Goal: Transaction & Acquisition: Subscribe to service/newsletter

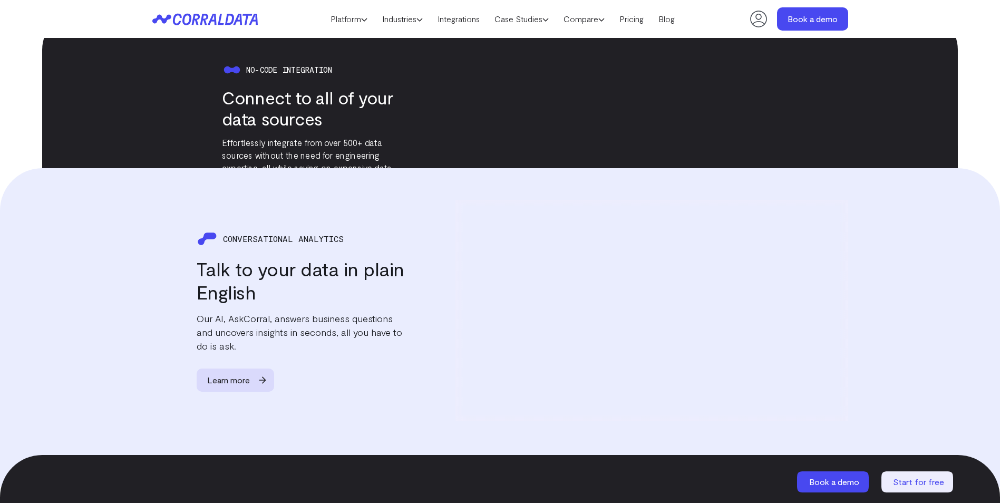
scroll to position [929, 0]
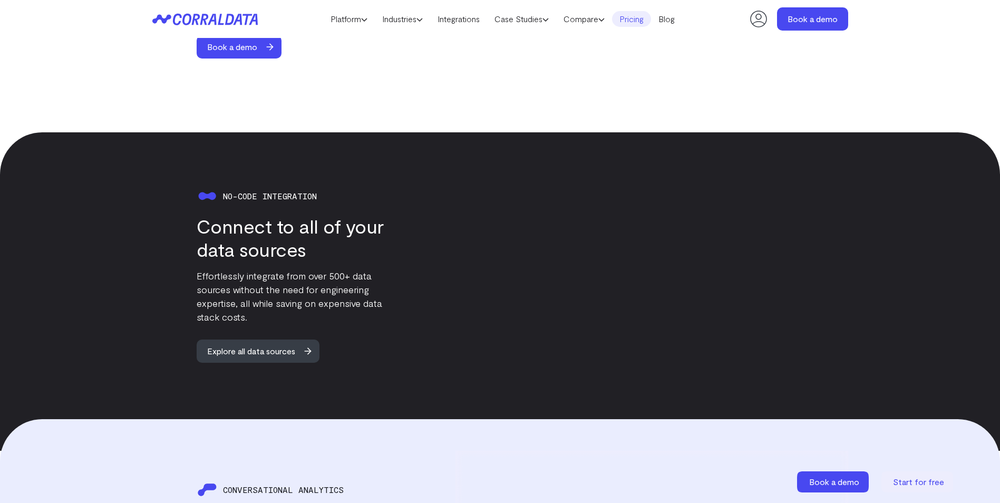
click at [639, 17] on link "Pricing" at bounding box center [631, 19] width 39 height 16
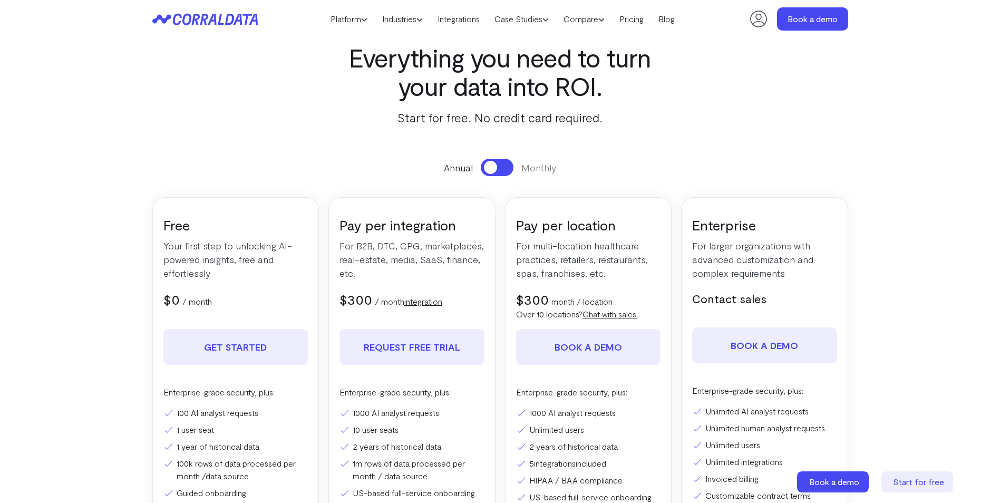
scroll to position [136, 0]
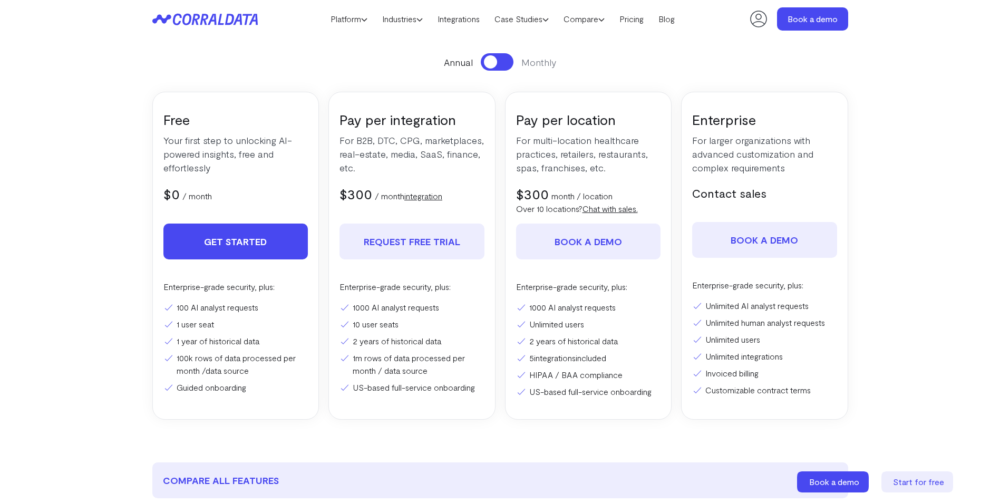
click at [241, 241] on link "Get Started" at bounding box center [235, 242] width 145 height 36
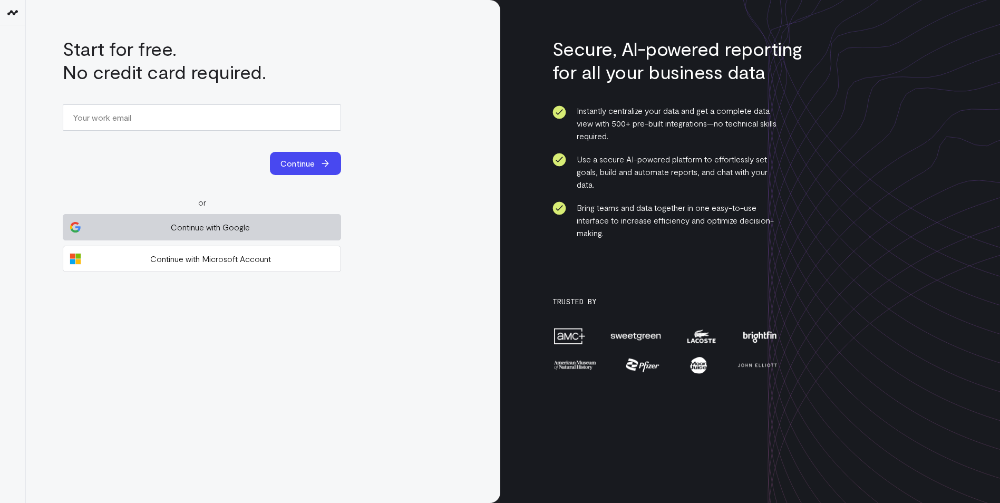
click at [188, 231] on span "Continue with Google" at bounding box center [210, 227] width 248 height 13
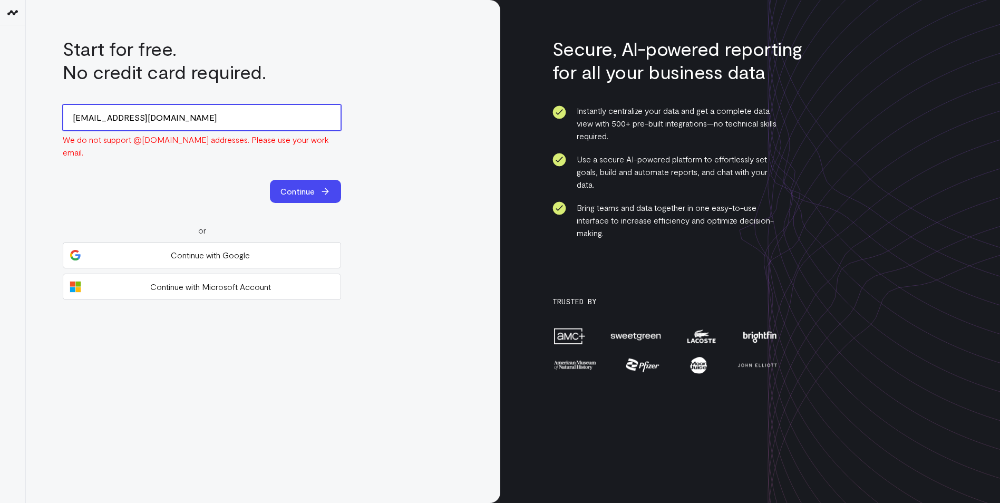
click at [189, 119] on input "first.aviator.agp@gmail.com" at bounding box center [202, 117] width 278 height 26
drag, startPoint x: 187, startPoint y: 120, endPoint x: 24, endPoint y: 122, distance: 163.4
click at [33, 122] on div "Start for free. No credit card required. first.aviator.agp@gmail.com We do not …" at bounding box center [263, 251] width 474 height 503
type input "f"
type input "agarcia"
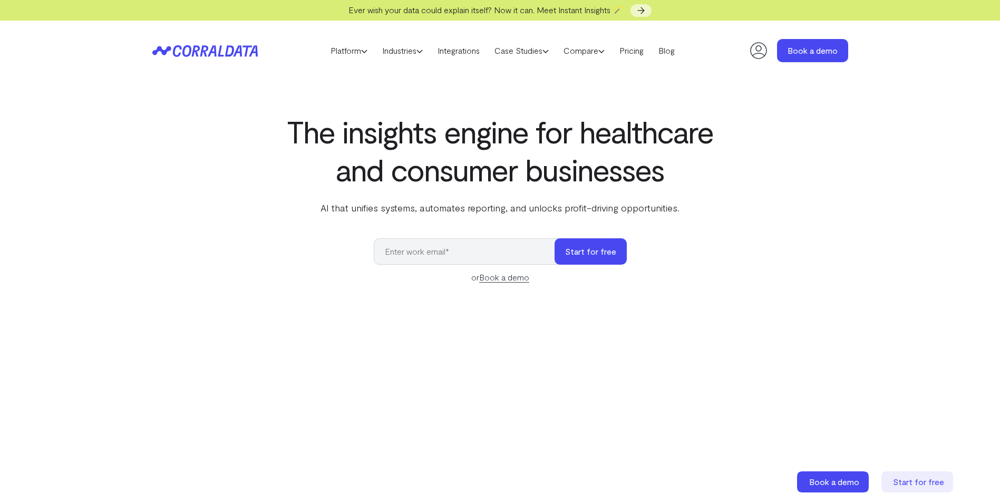
click at [758, 50] on icon at bounding box center [758, 50] width 21 height 21
click at [362, 51] on use at bounding box center [364, 51] width 5 height 3
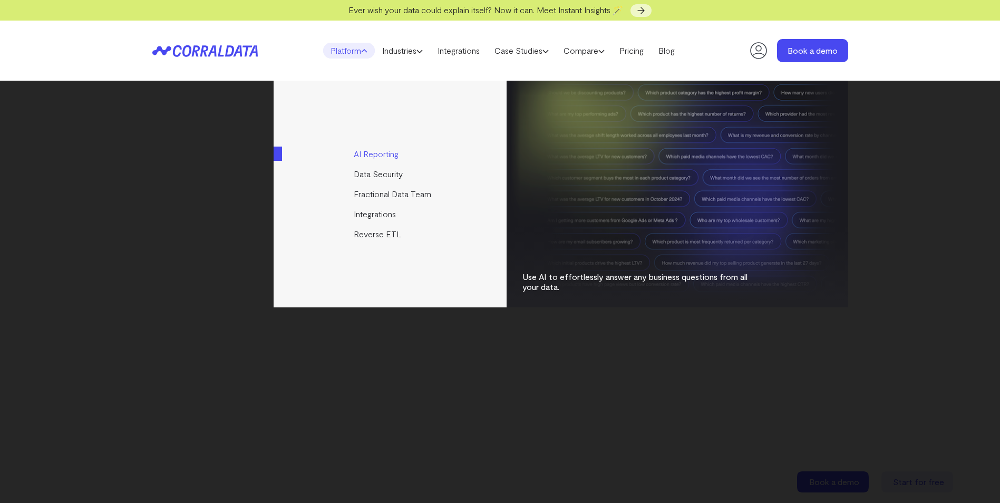
click at [388, 153] on link "AI Reporting" at bounding box center [391, 154] width 235 height 20
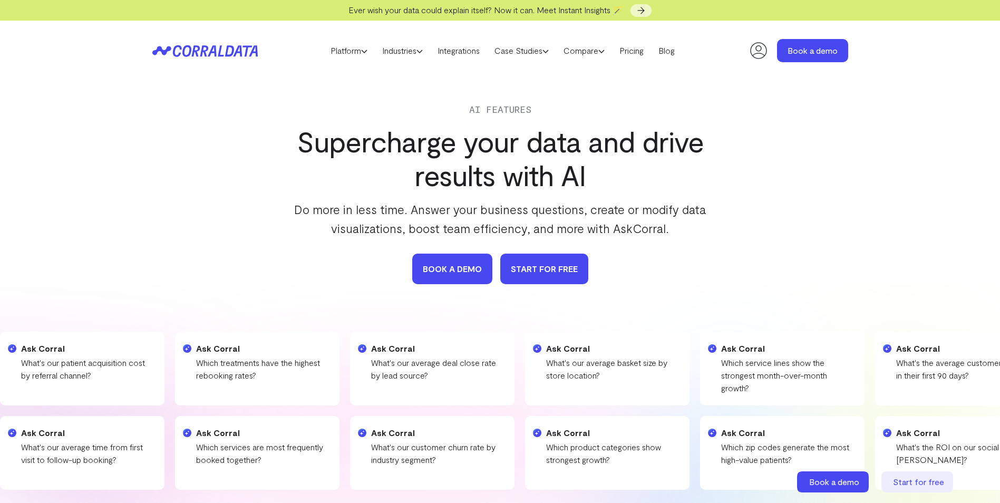
click at [539, 272] on link "START FOR FREE" at bounding box center [544, 269] width 88 height 31
